Goal: Transaction & Acquisition: Purchase product/service

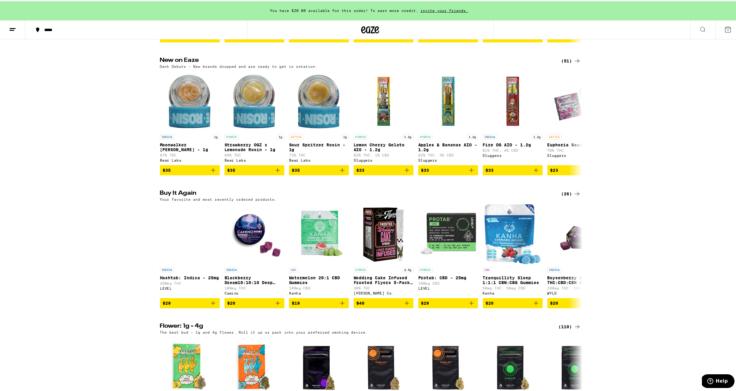
scroll to position [551, 0]
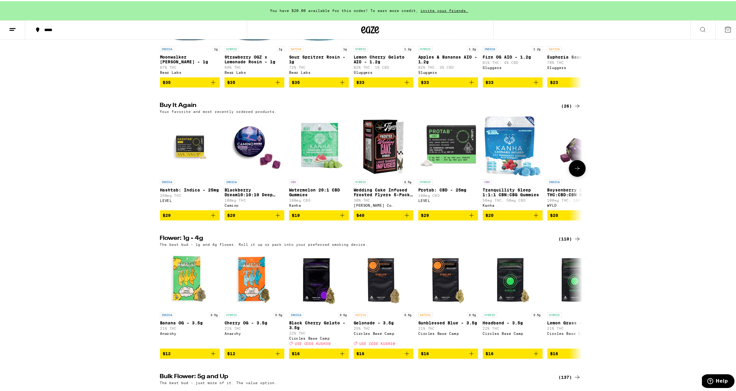
click at [275, 218] on icon "Add to bag" at bounding box center [277, 214] width 7 height 7
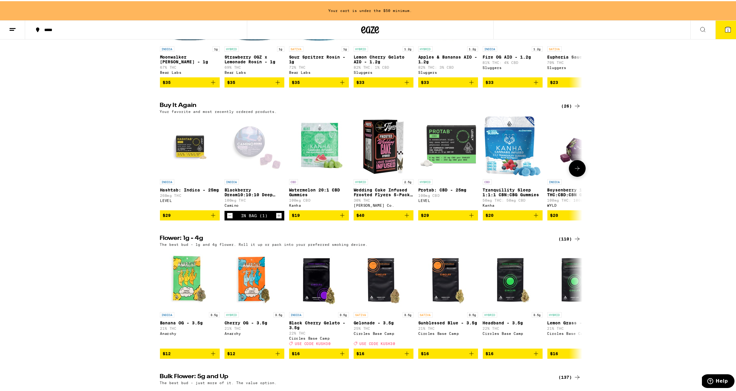
click at [211, 218] on icon "Add to bag" at bounding box center [213, 214] width 7 height 7
click at [472, 218] on icon "Add to bag" at bounding box center [471, 214] width 7 height 7
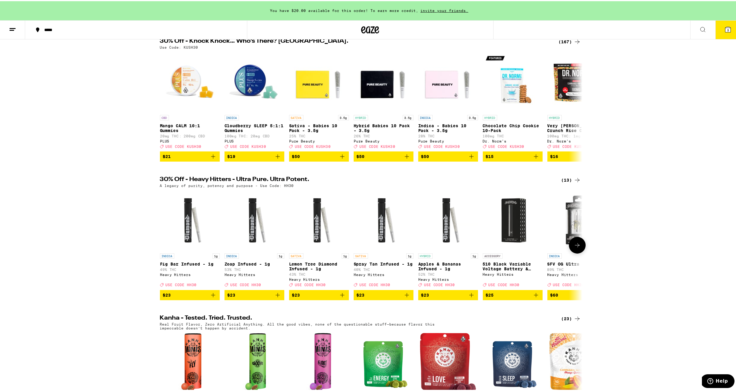
scroll to position [0, 0]
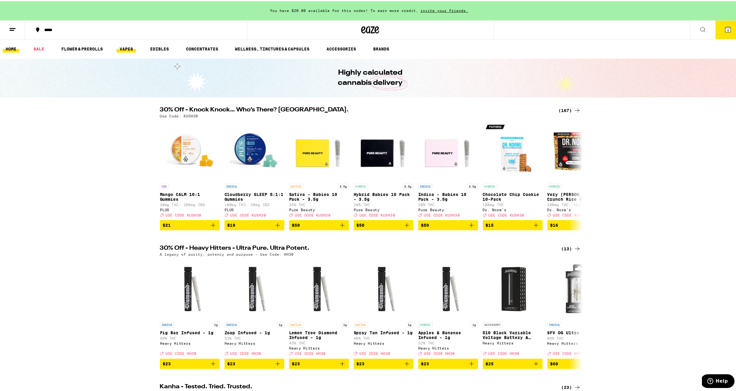
click at [123, 48] on link "VAPES" at bounding box center [126, 47] width 19 height 7
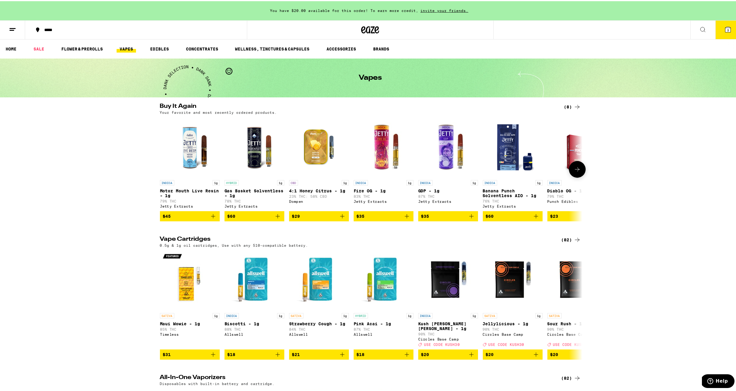
click at [317, 218] on span "$29" at bounding box center [319, 215] width 54 height 7
click at [574, 172] on icon at bounding box center [577, 168] width 7 height 7
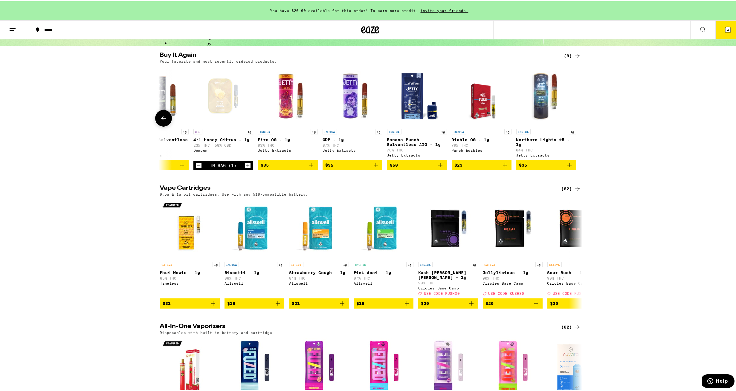
scroll to position [43, 0]
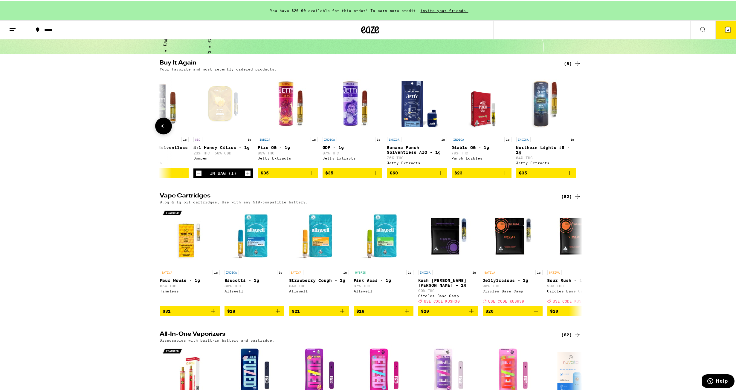
click at [157, 123] on button at bounding box center [163, 125] width 17 height 17
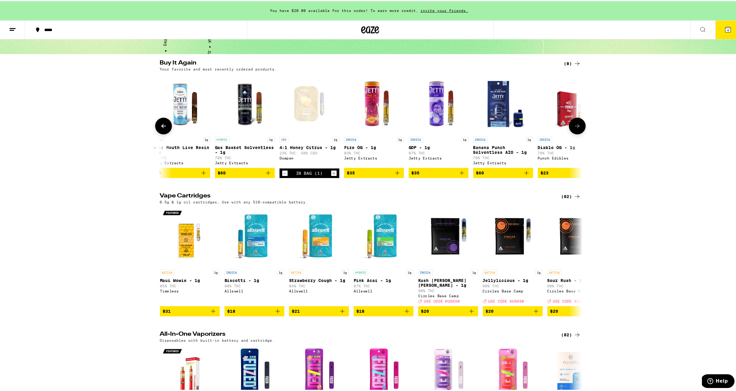
scroll to position [0, 0]
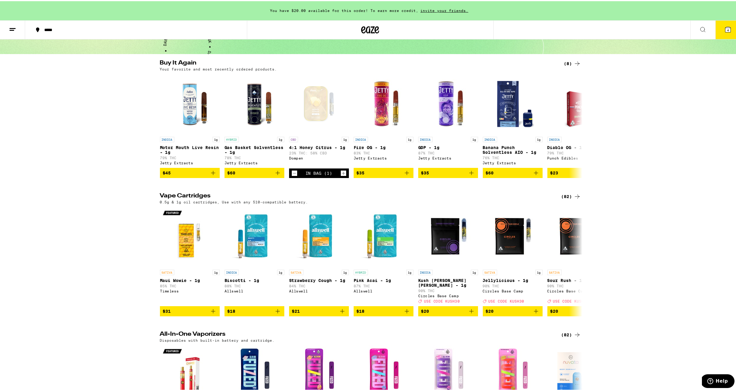
click at [691, 34] on button at bounding box center [702, 28] width 25 height 19
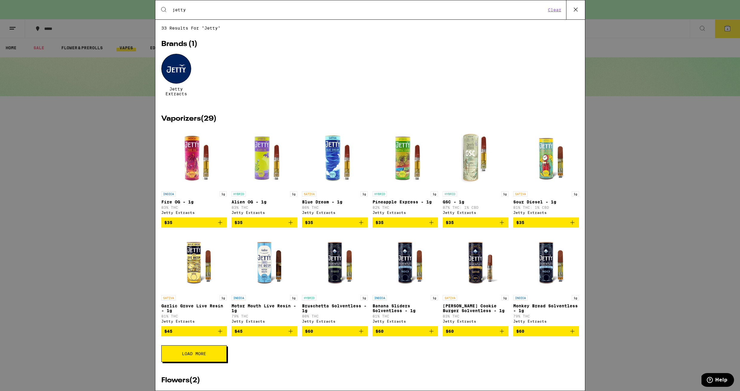
type input "jetty"
click at [181, 67] on div at bounding box center [176, 69] width 30 height 30
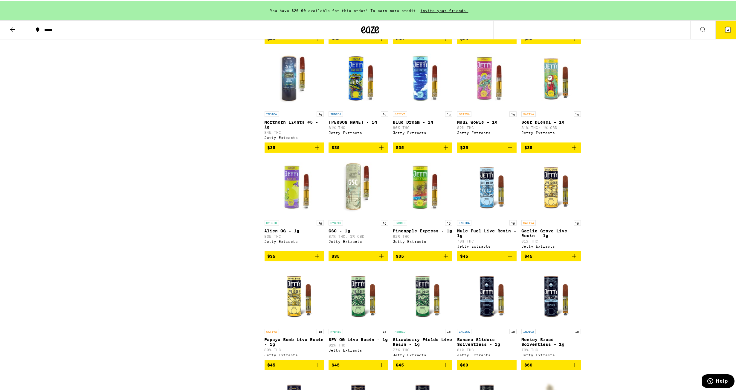
scroll to position [177, 0]
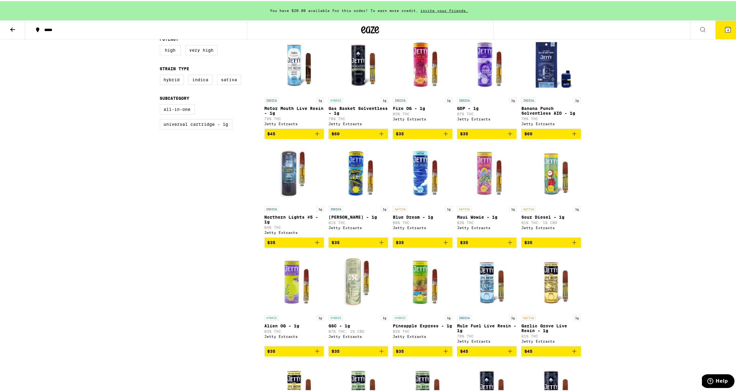
click at [293, 135] on span "$45" at bounding box center [295, 132] width 54 height 7
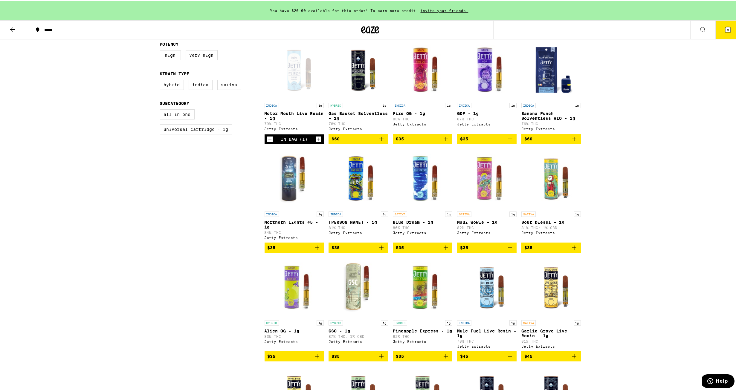
scroll to position [0, 0]
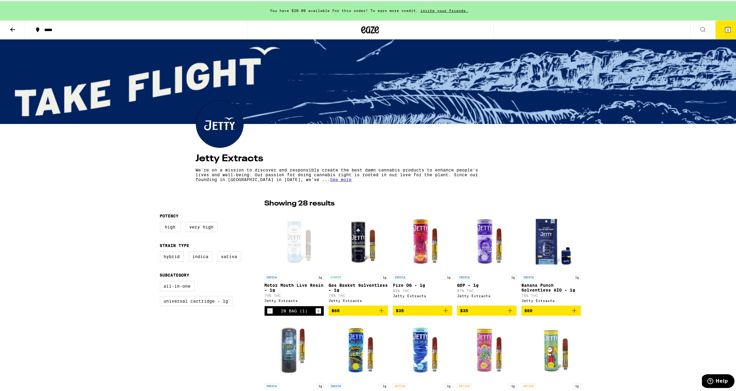
click at [699, 27] on icon at bounding box center [702, 28] width 7 height 7
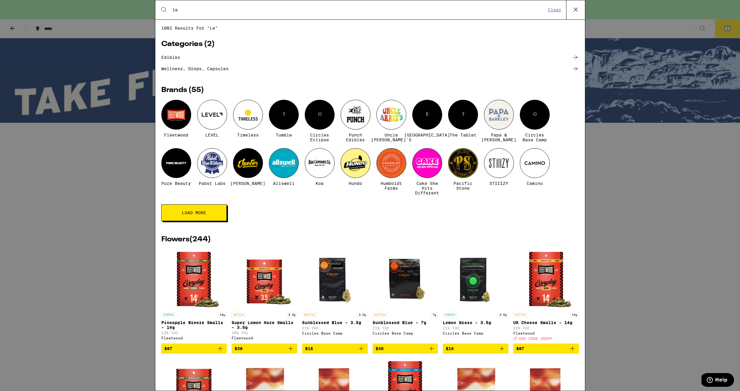
type input "l"
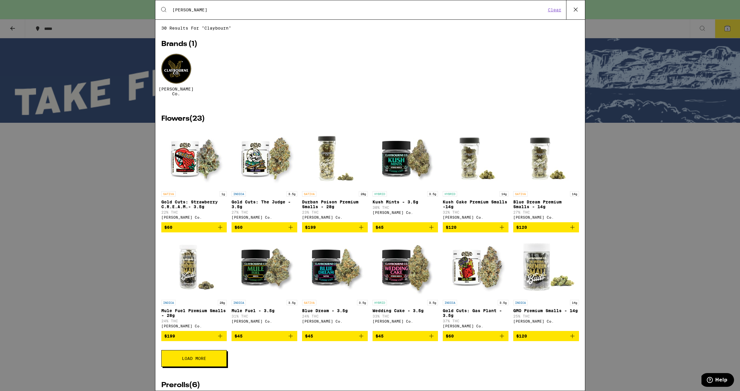
type input "[PERSON_NAME]"
click at [176, 69] on div at bounding box center [176, 69] width 30 height 30
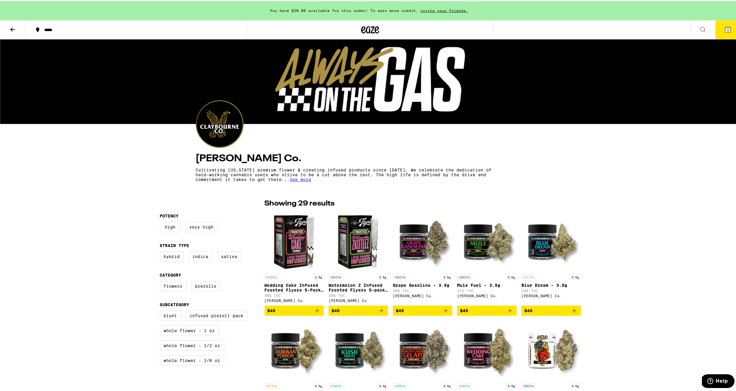
click at [717, 26] on button "5" at bounding box center [727, 28] width 25 height 19
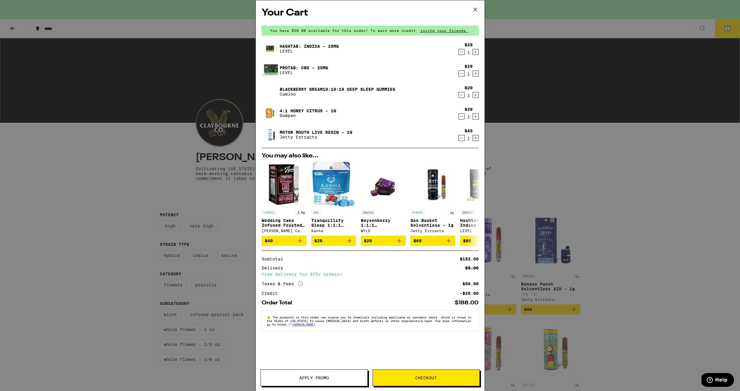
click at [474, 95] on icon "Increment" at bounding box center [475, 94] width 5 height 7
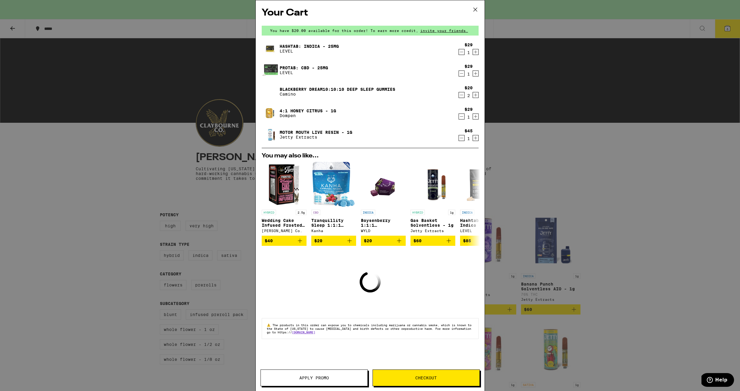
click at [477, 96] on icon "Increment" at bounding box center [475, 94] width 5 height 7
click at [478, 75] on icon "Increment" at bounding box center [475, 73] width 5 height 7
click at [477, 75] on icon "Increment" at bounding box center [475, 73] width 5 height 7
click at [476, 75] on icon "Increment" at bounding box center [475, 73] width 5 height 7
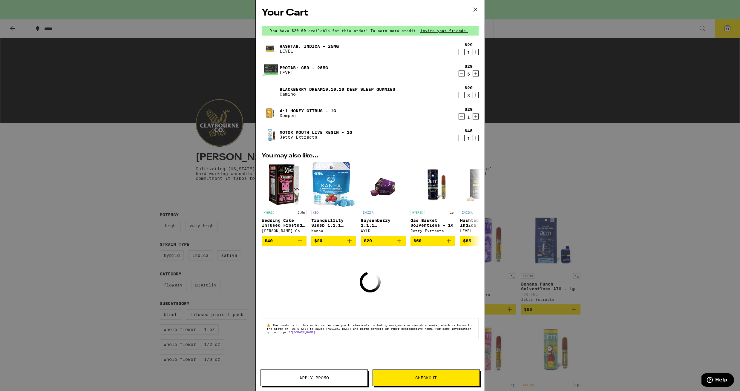
click at [476, 51] on icon "Increment" at bounding box center [475, 51] width 5 height 7
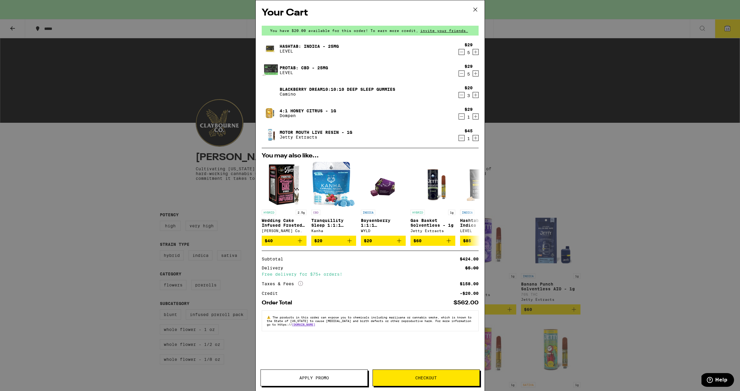
click at [549, 182] on div "Your Cart You have $20.00 available for this order! To earn more credit, invite…" at bounding box center [370, 195] width 740 height 391
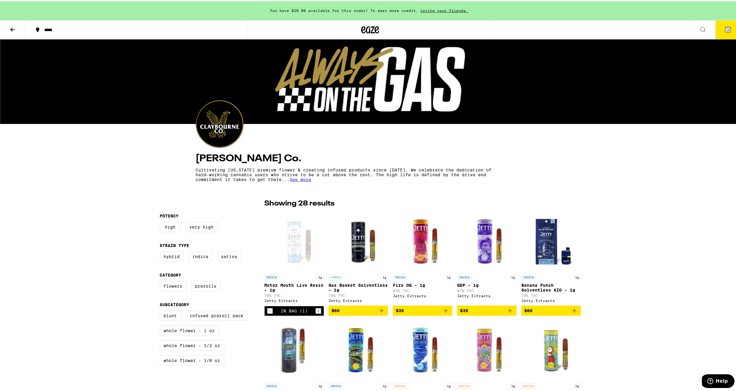
click at [366, 26] on icon at bounding box center [370, 28] width 9 height 7
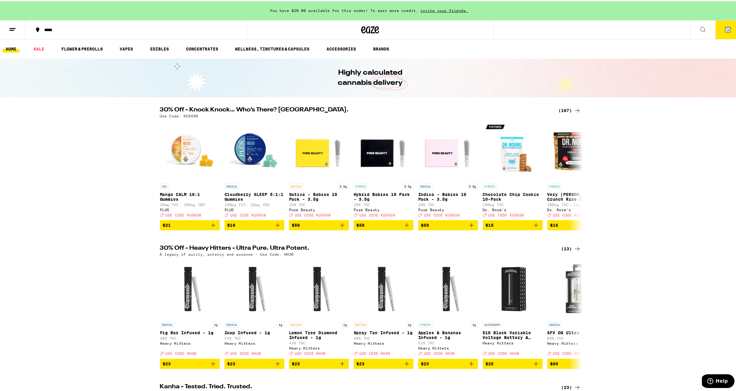
click at [724, 31] on icon at bounding box center [727, 28] width 7 height 7
click at [726, 29] on span "15" at bounding box center [728, 29] width 4 height 4
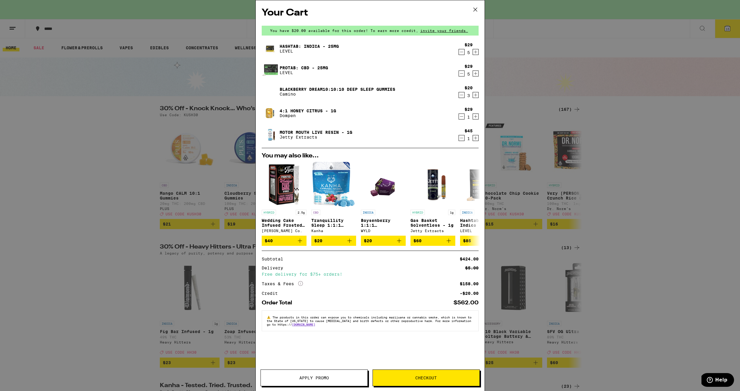
click at [322, 379] on span "Apply Promo" at bounding box center [314, 378] width 30 height 4
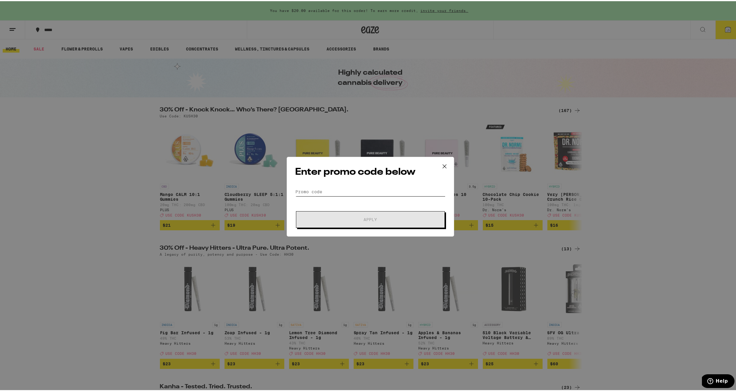
click at [332, 190] on input "Promo Code" at bounding box center [370, 190] width 150 height 9
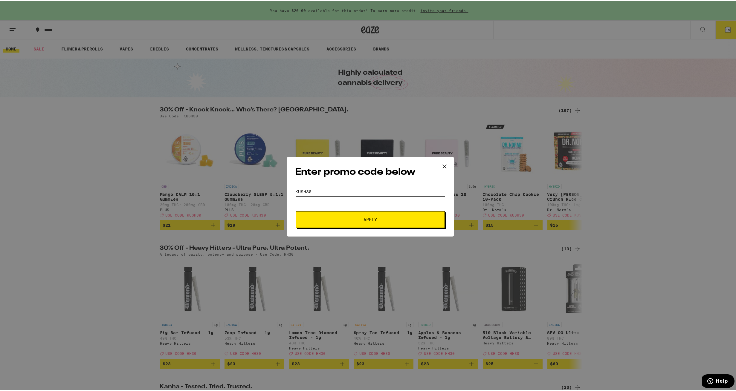
type input "kush30"
click at [324, 219] on span "Apply" at bounding box center [371, 218] width 108 height 4
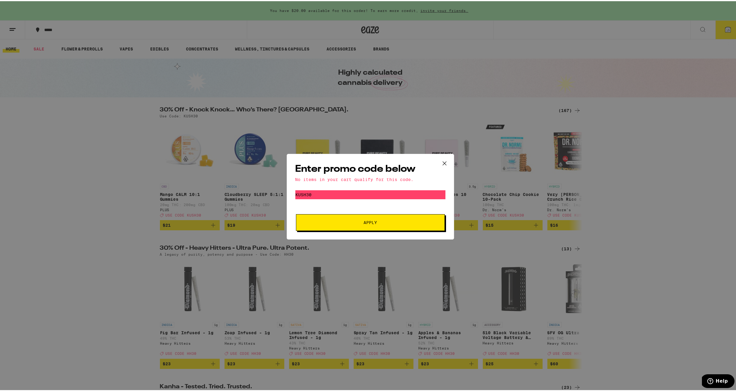
click at [443, 161] on icon at bounding box center [444, 163] width 4 height 4
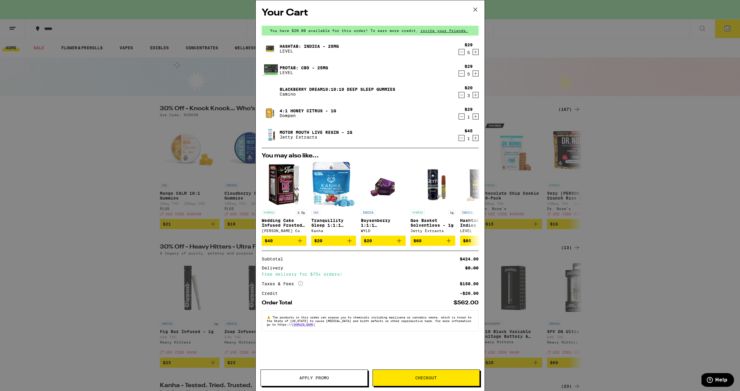
click at [474, 75] on icon "Increment" at bounding box center [475, 73] width 5 height 7
click at [461, 73] on icon "Decrement" at bounding box center [461, 73] width 5 height 7
click at [410, 379] on span "Checkout" at bounding box center [426, 378] width 107 height 4
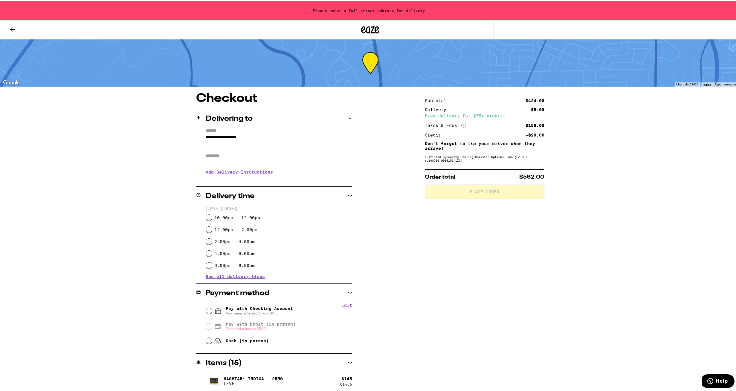
click at [217, 132] on label "*******" at bounding box center [279, 129] width 146 height 5
click at [217, 133] on input "**********" at bounding box center [279, 138] width 146 height 10
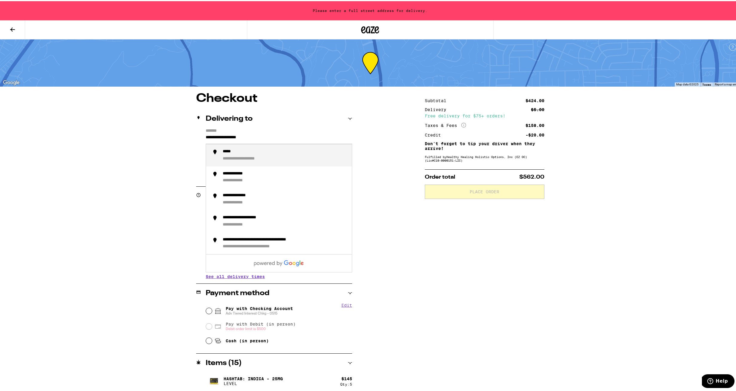
click at [276, 135] on input "**********" at bounding box center [279, 138] width 146 height 10
click at [279, 151] on div "**********" at bounding box center [285, 154] width 124 height 13
type input "**********"
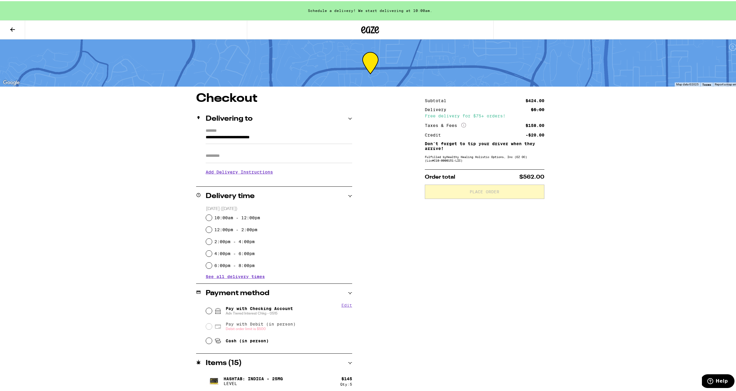
click at [238, 217] on label "10:00am - 12:00pm" at bounding box center [237, 216] width 46 height 5
click at [212, 217] on input "10:00am - 12:00pm" at bounding box center [209, 217] width 6 height 6
radio input "true"
click at [270, 310] on span "Pay with Checking Account Adv Tiered Interest Chkg - 0515" at bounding box center [259, 310] width 67 height 10
click at [212, 310] on input "Pay with Checking Account Adv Tiered Interest Chkg - 0515" at bounding box center [209, 310] width 6 height 6
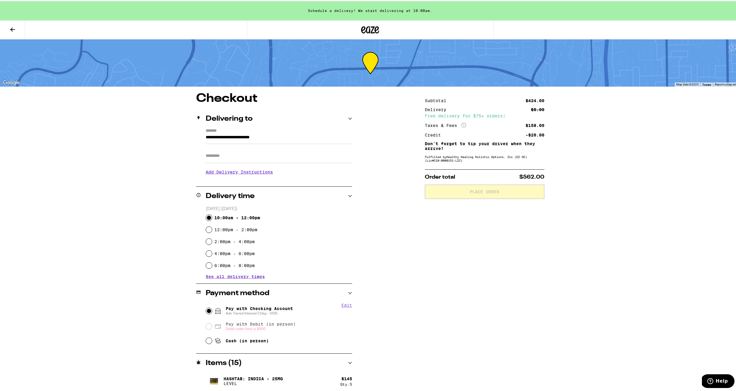
radio input "true"
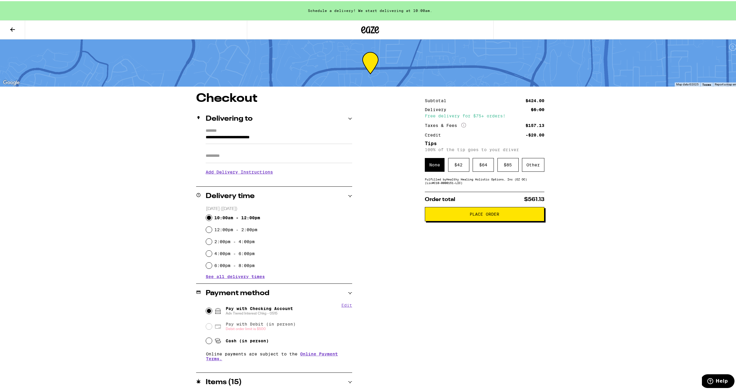
click at [447, 214] on span "Place Order" at bounding box center [484, 213] width 109 height 4
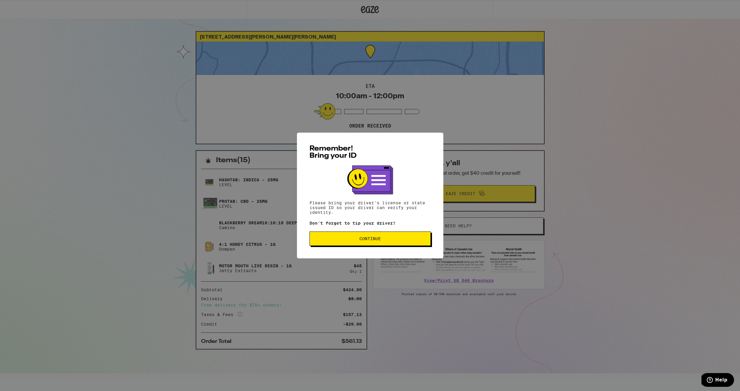
click at [404, 240] on span "Continue" at bounding box center [370, 239] width 111 height 4
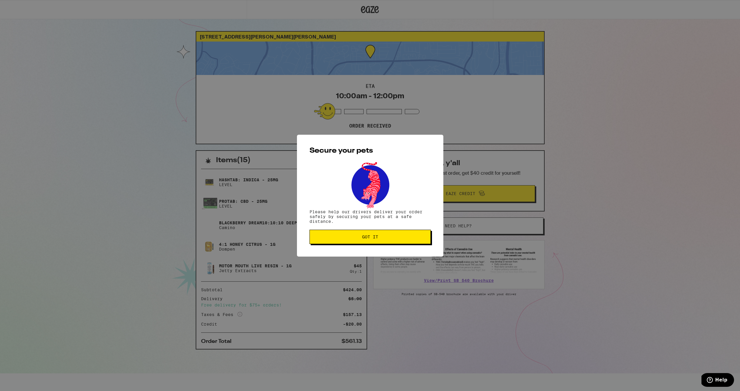
click at [412, 236] on span "Got it" at bounding box center [370, 237] width 111 height 4
